Goal: Task Accomplishment & Management: Use online tool/utility

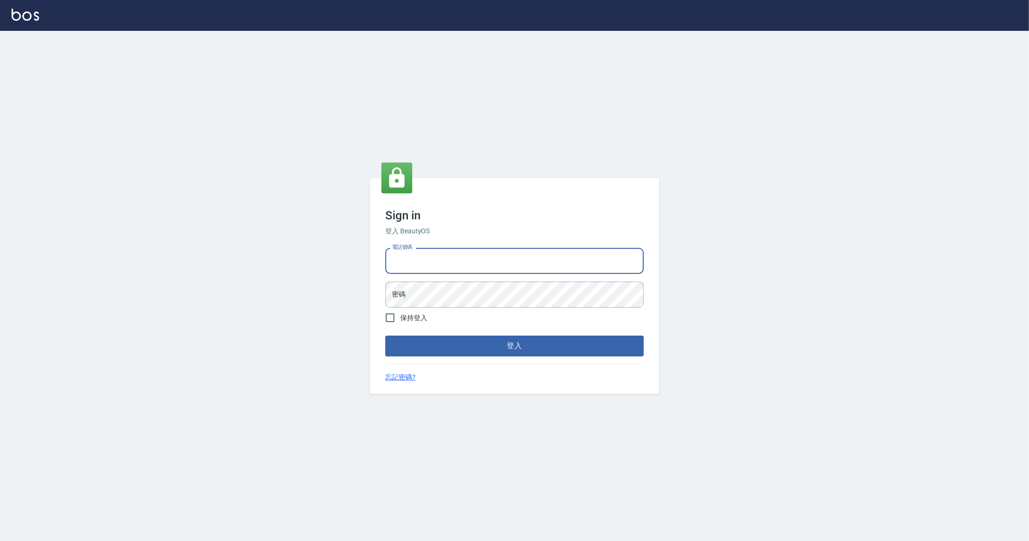
type input "0912345"
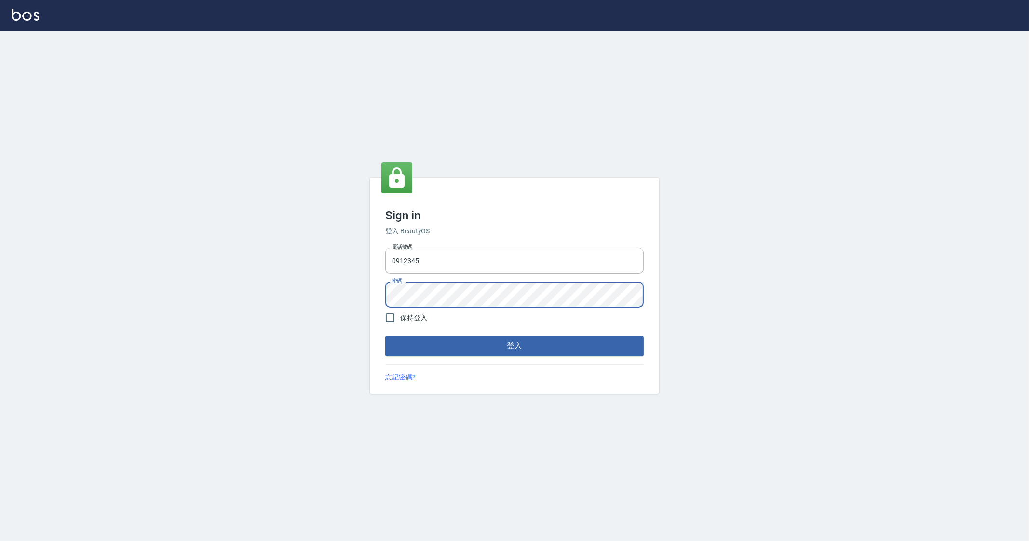
click at [385, 335] on button "登入" at bounding box center [514, 345] width 258 height 20
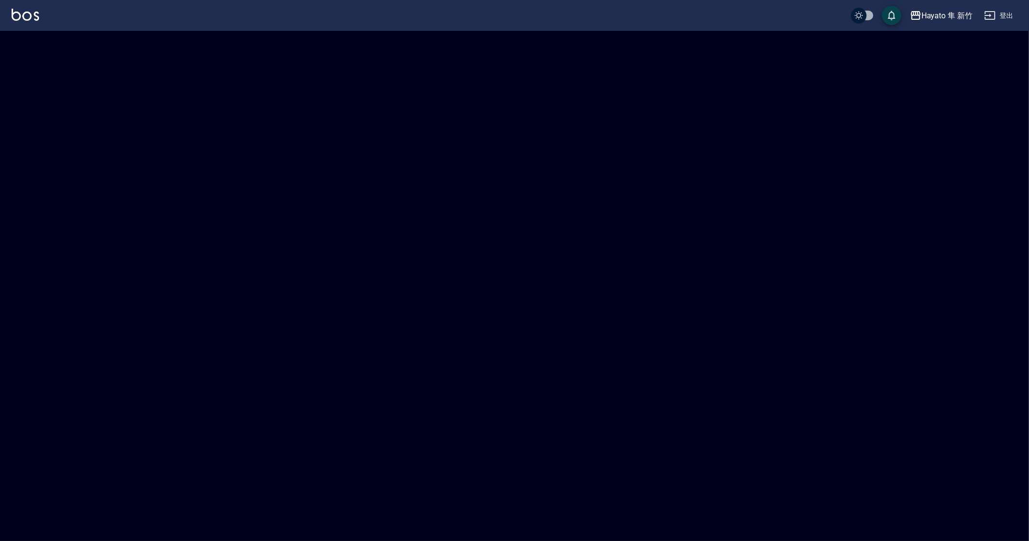
checkbox input "true"
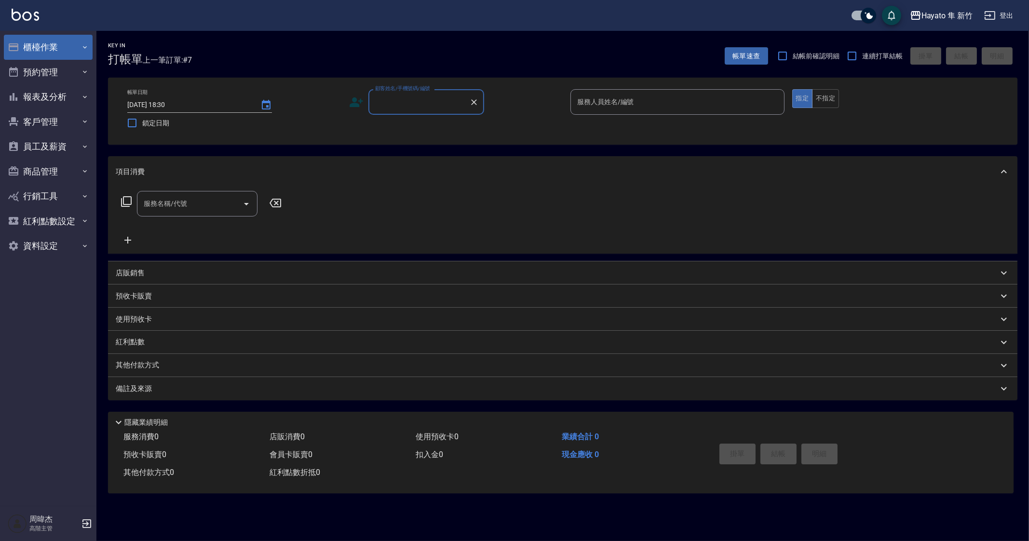
click at [59, 49] on button "櫃檯作業" at bounding box center [48, 47] width 89 height 25
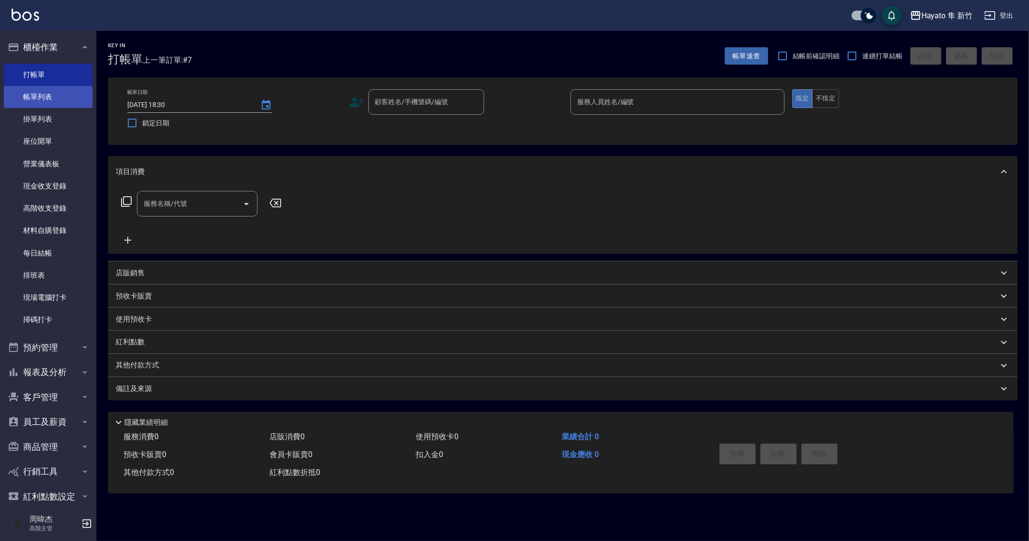
click at [44, 94] on link "帳單列表" at bounding box center [48, 97] width 89 height 22
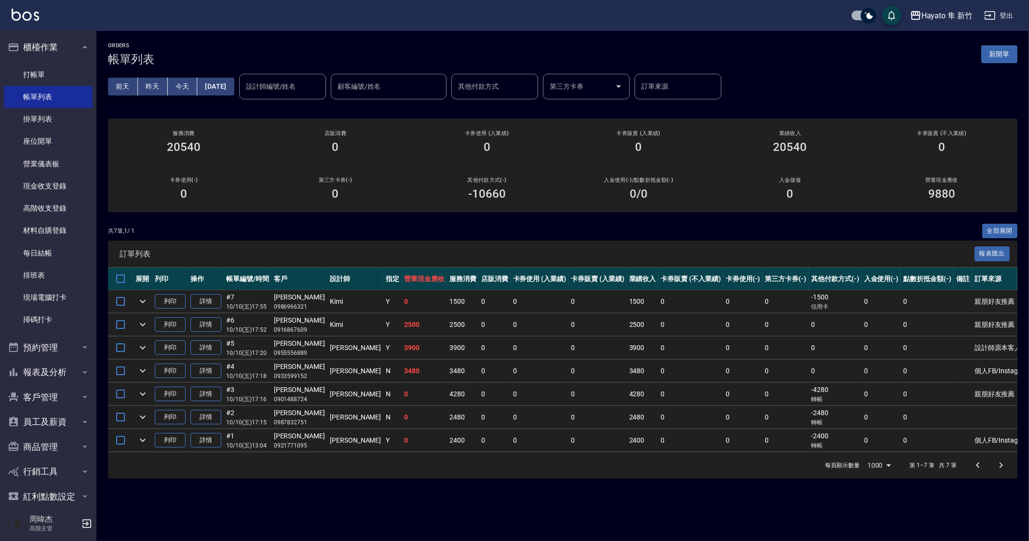
drag, startPoint x: 607, startPoint y: 249, endPoint x: 552, endPoint y: 242, distance: 55.4
click at [605, 250] on span "訂單列表" at bounding box center [547, 254] width 855 height 10
click at [71, 47] on button "櫃檯作業" at bounding box center [48, 47] width 89 height 25
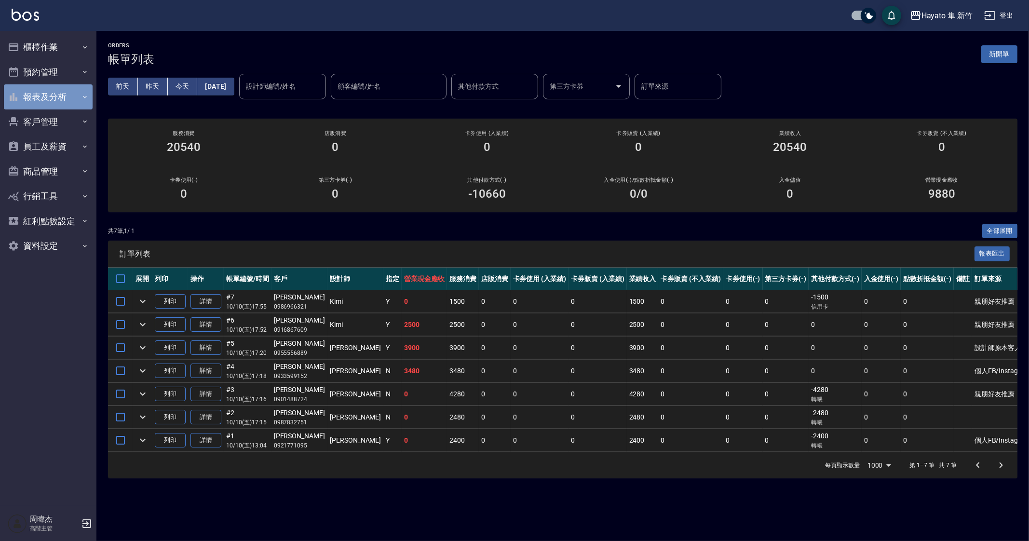
click at [60, 106] on button "報表及分析" at bounding box center [48, 96] width 89 height 25
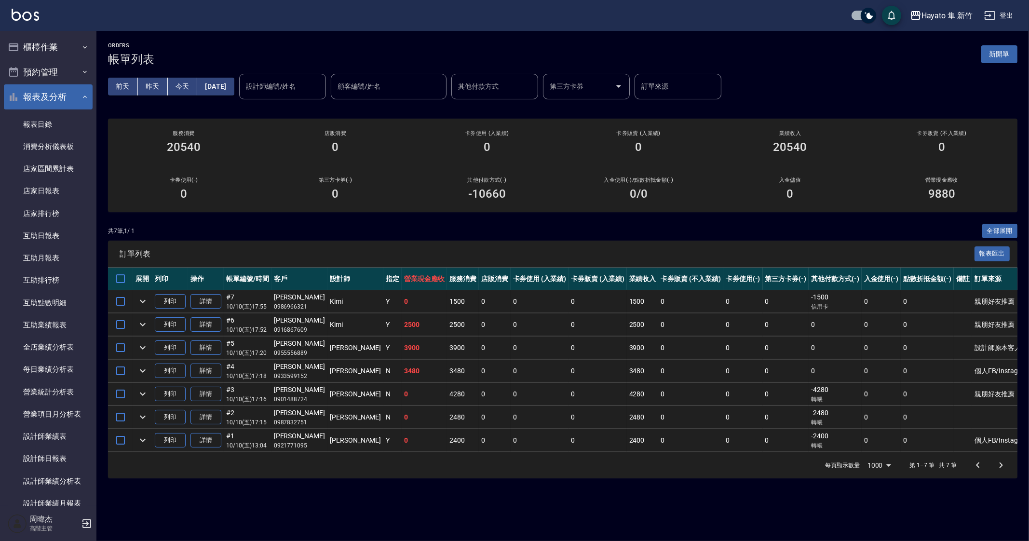
click at [61, 102] on button "報表及分析" at bounding box center [48, 96] width 89 height 25
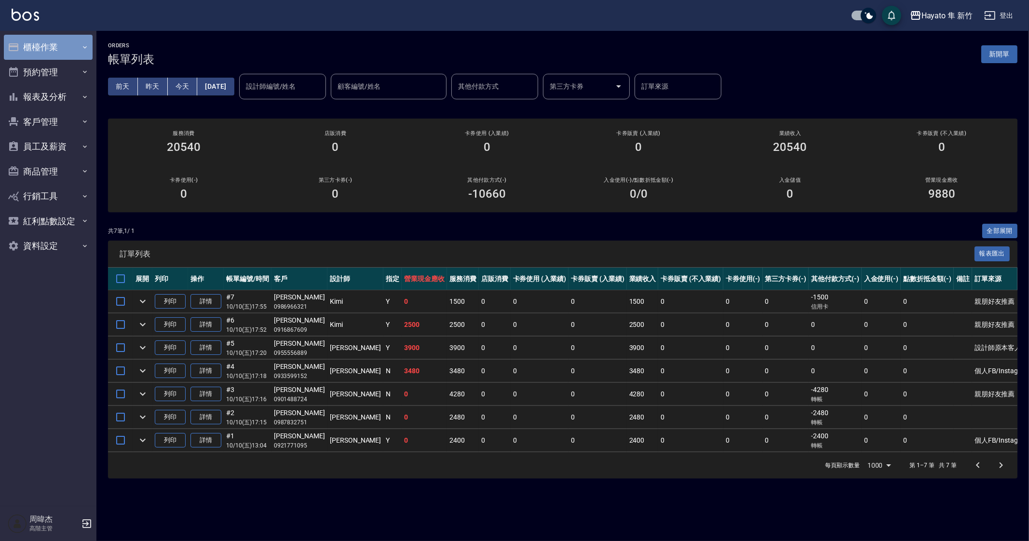
click at [82, 47] on icon "button" at bounding box center [85, 47] width 8 height 8
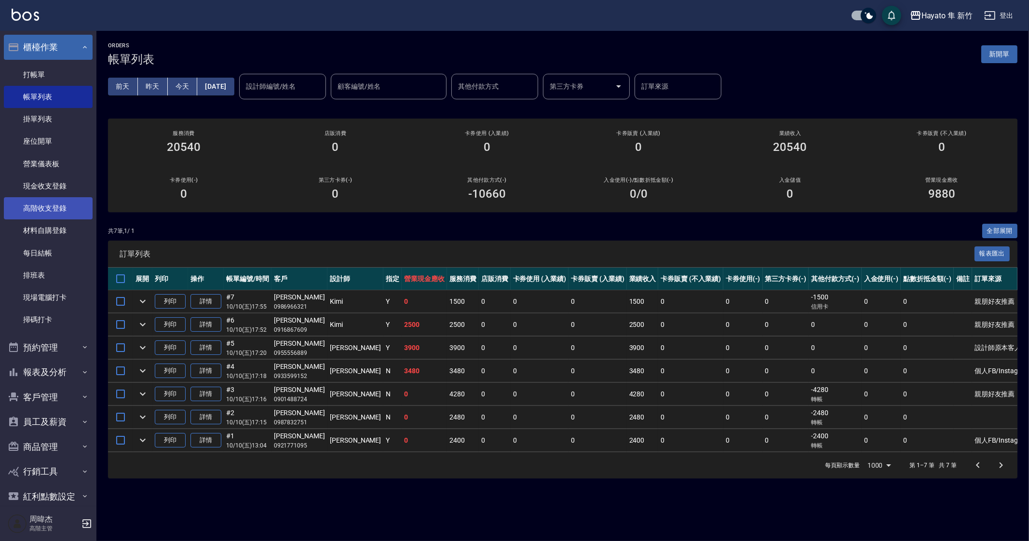
click at [65, 201] on link "高階收支登錄" at bounding box center [48, 208] width 89 height 22
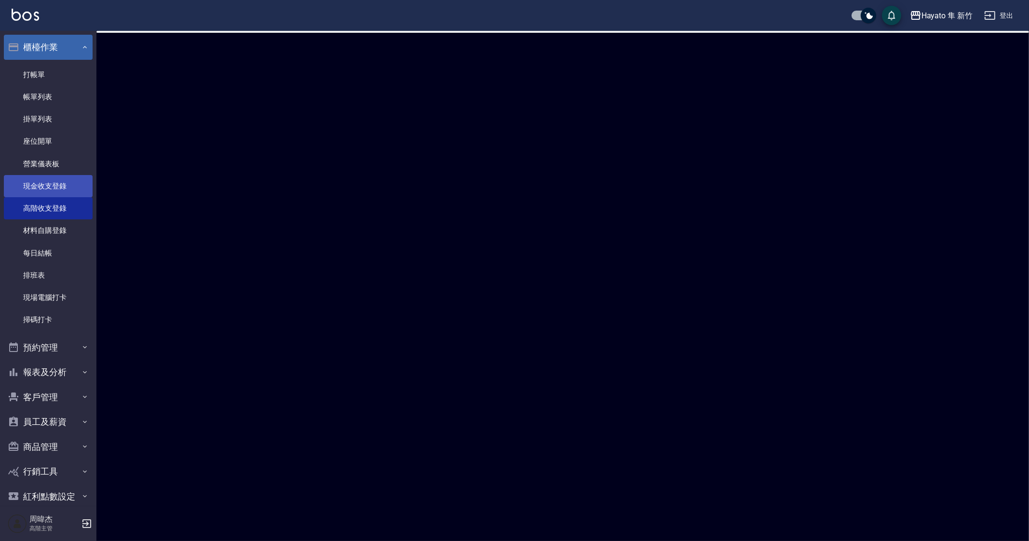
click at [72, 179] on link "現金收支登錄" at bounding box center [48, 186] width 89 height 22
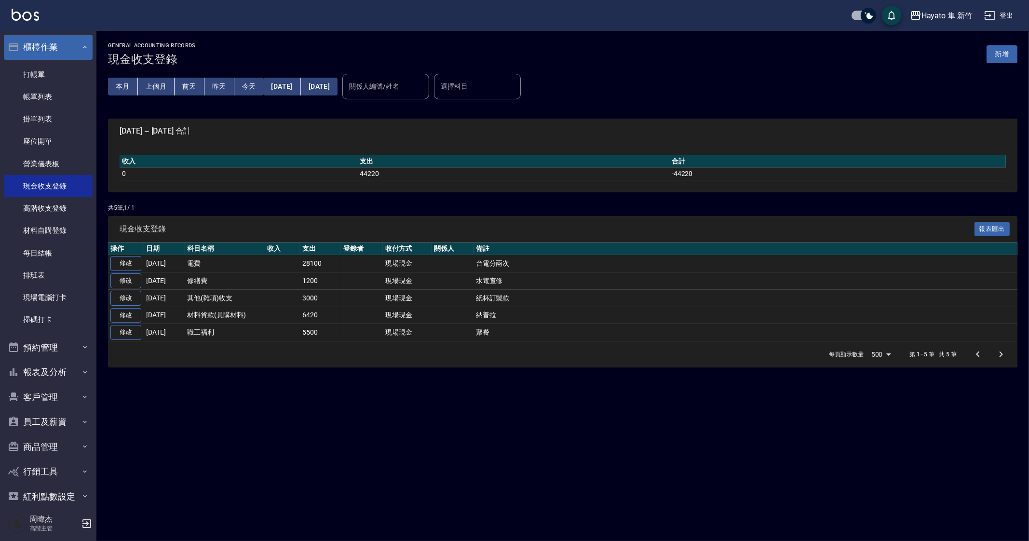
click at [471, 446] on div "GENERAL ACCOUNTING RECORDS 現金收支登錄 新增 本月 上個月 [DATE] [DATE] [DATE] [DATE] [DATE] …" at bounding box center [514, 270] width 1029 height 541
click at [36, 76] on link "打帳單" at bounding box center [48, 75] width 89 height 22
